Goal: Navigation & Orientation: Find specific page/section

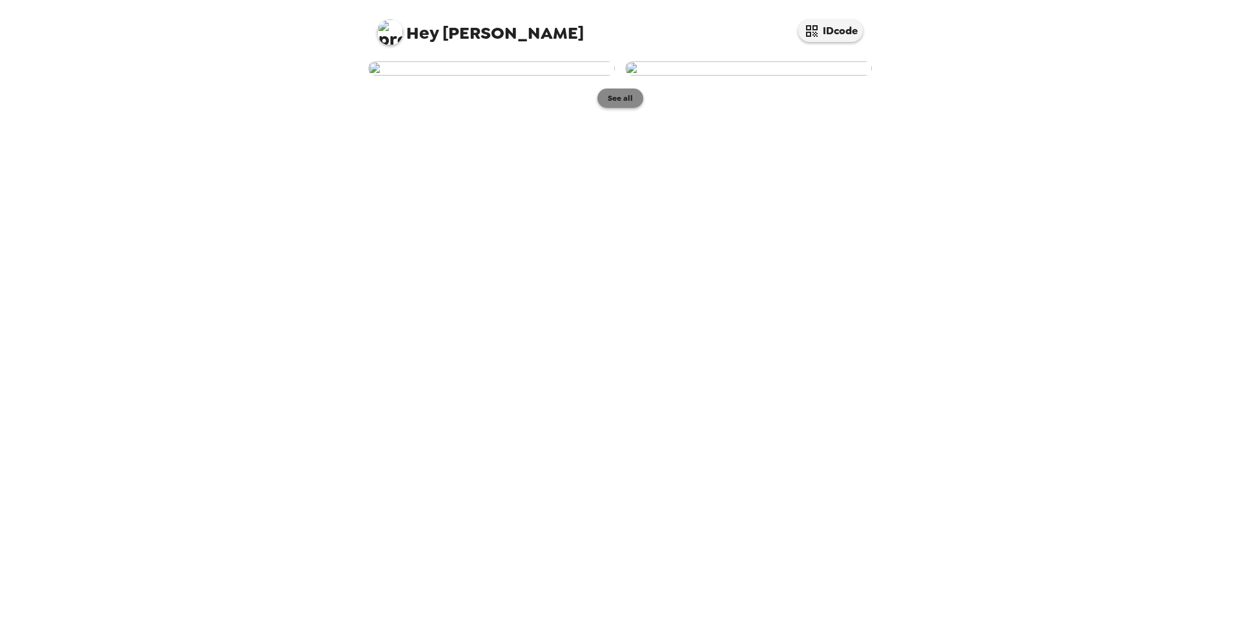
click at [620, 108] on button "See all" at bounding box center [621, 98] width 46 height 19
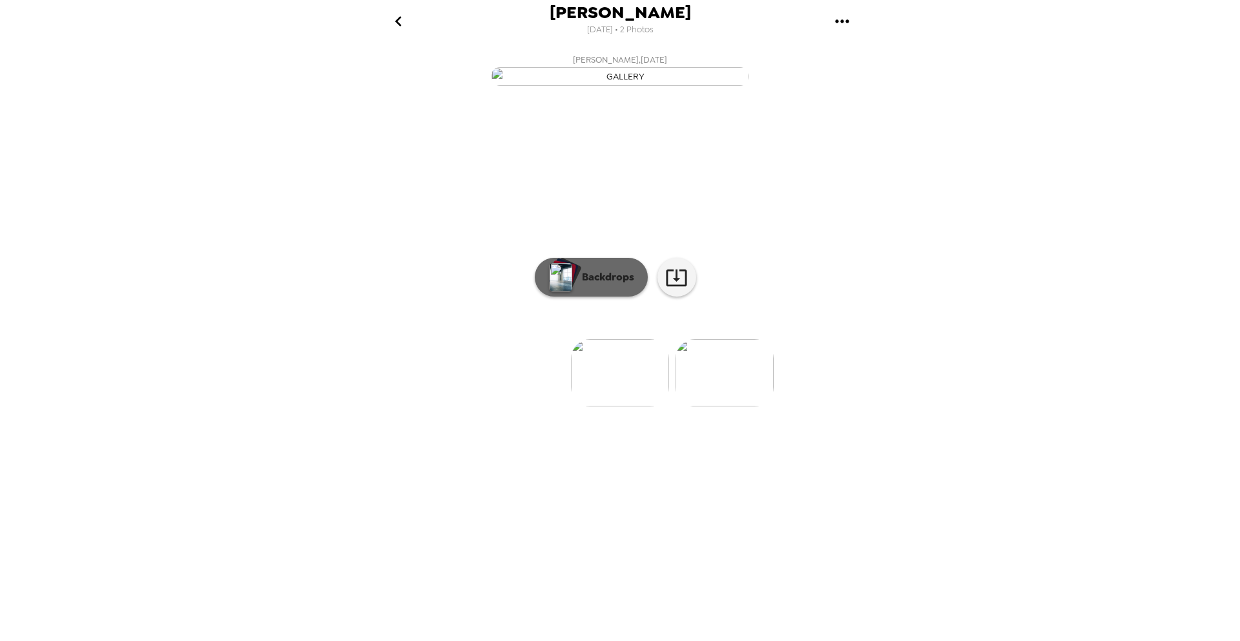
click at [635, 297] on button "Backdrops" at bounding box center [591, 277] width 113 height 39
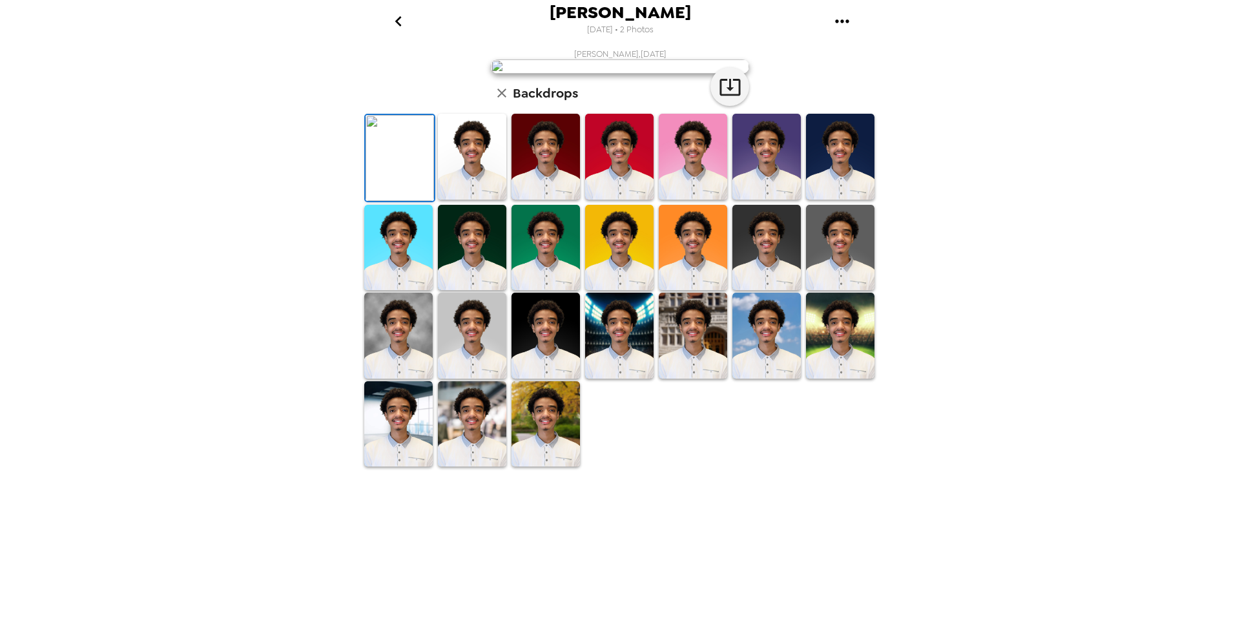
scroll to position [107, 0]
click at [548, 291] on img at bounding box center [546, 248] width 68 height 86
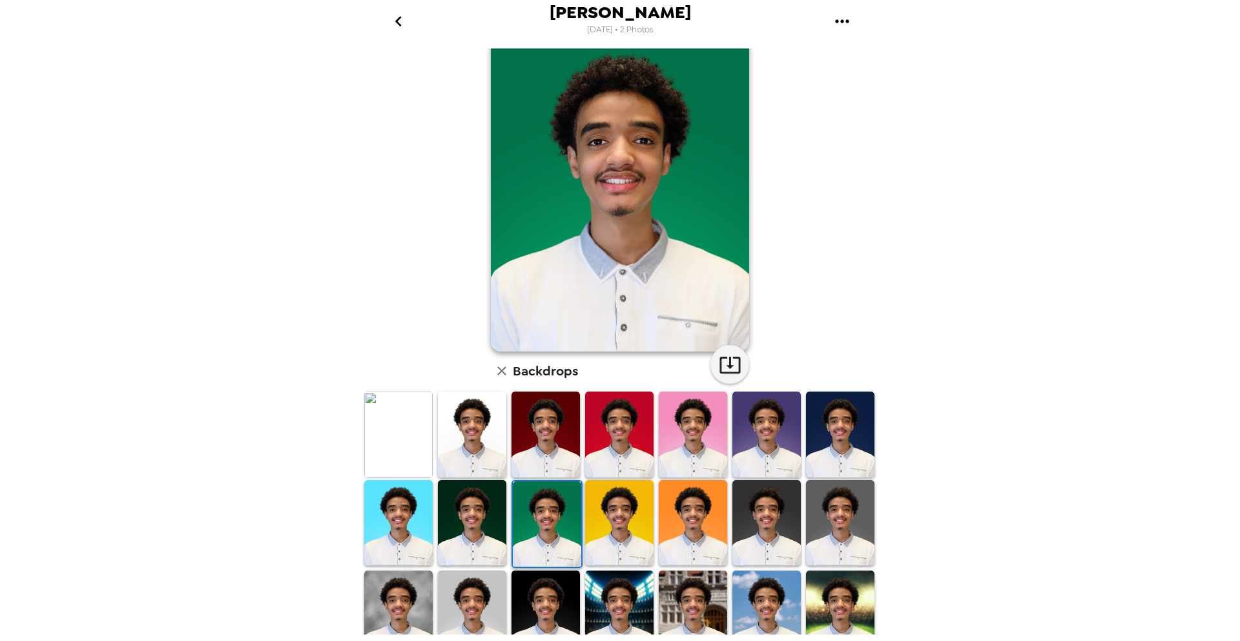
scroll to position [0, 0]
